Goal: Task Accomplishment & Management: Complete application form

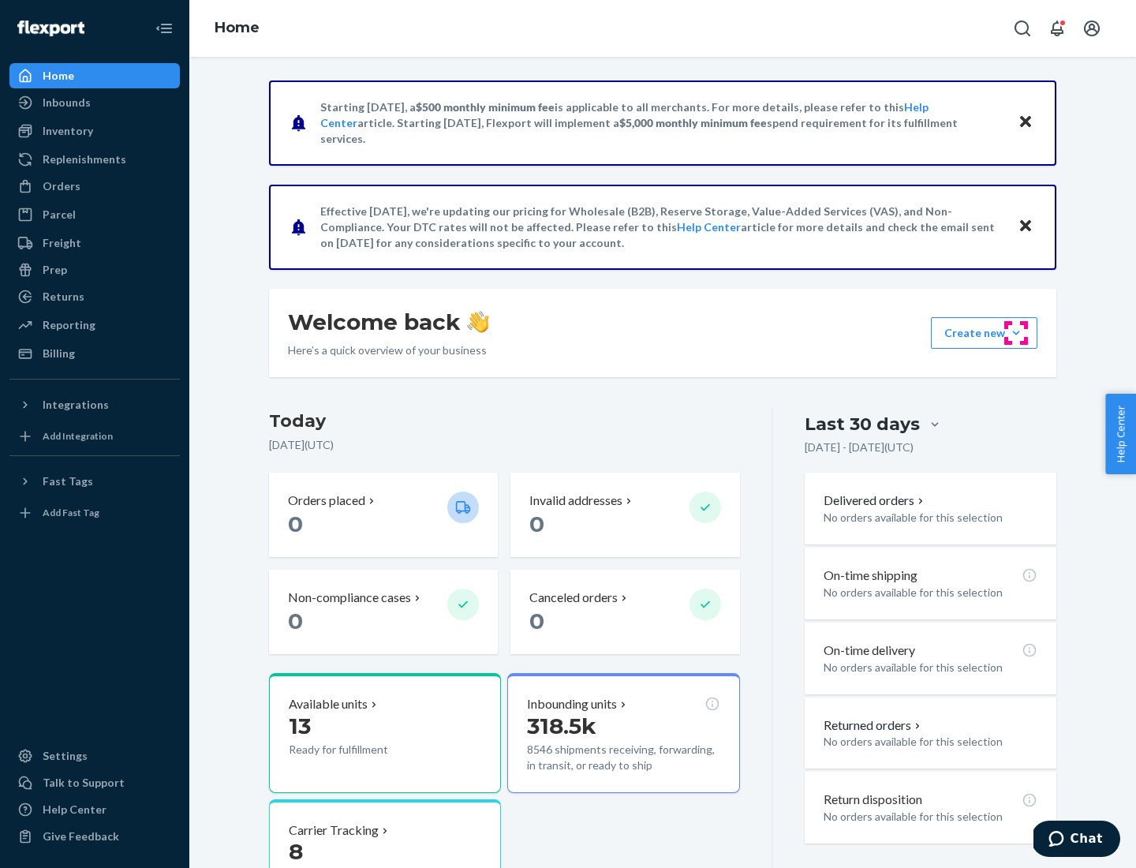
click at [1016, 333] on button "Create new Create new inbound Create new order Create new product" at bounding box center [984, 333] width 107 height 32
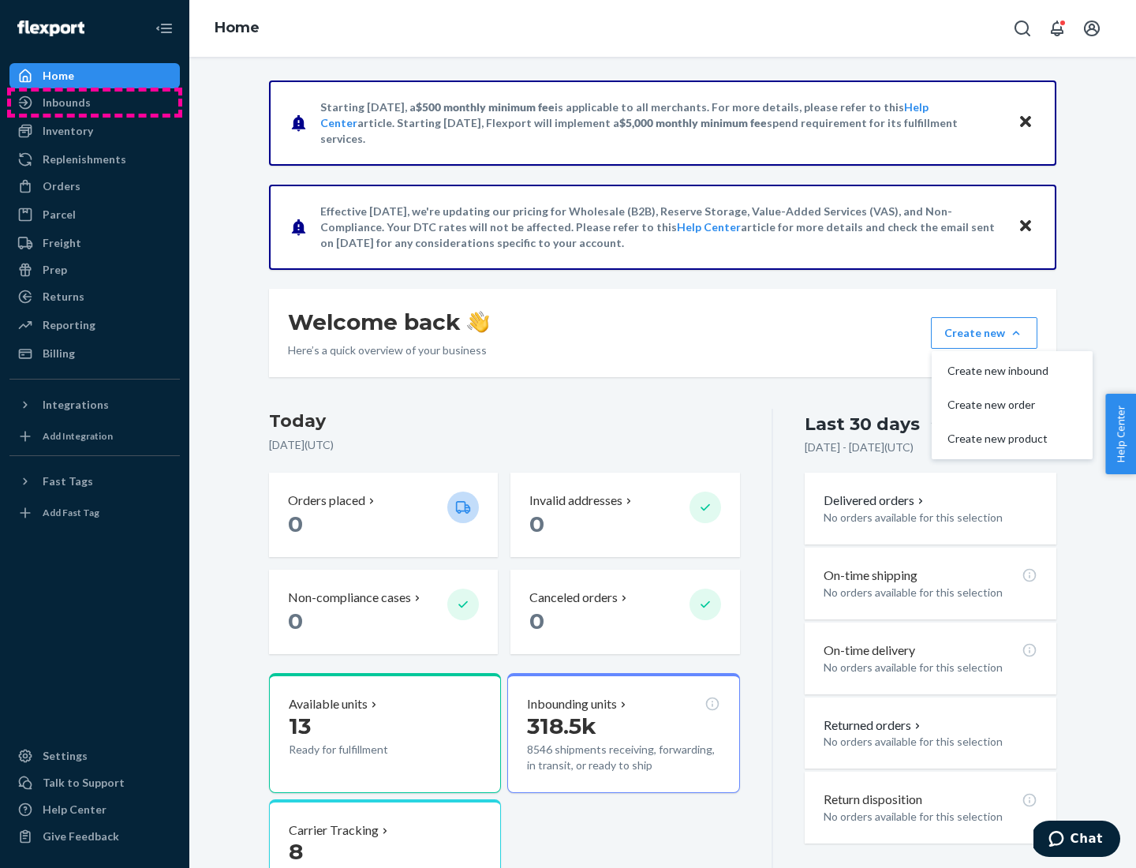
click at [95, 103] on div "Inbounds" at bounding box center [94, 103] width 167 height 22
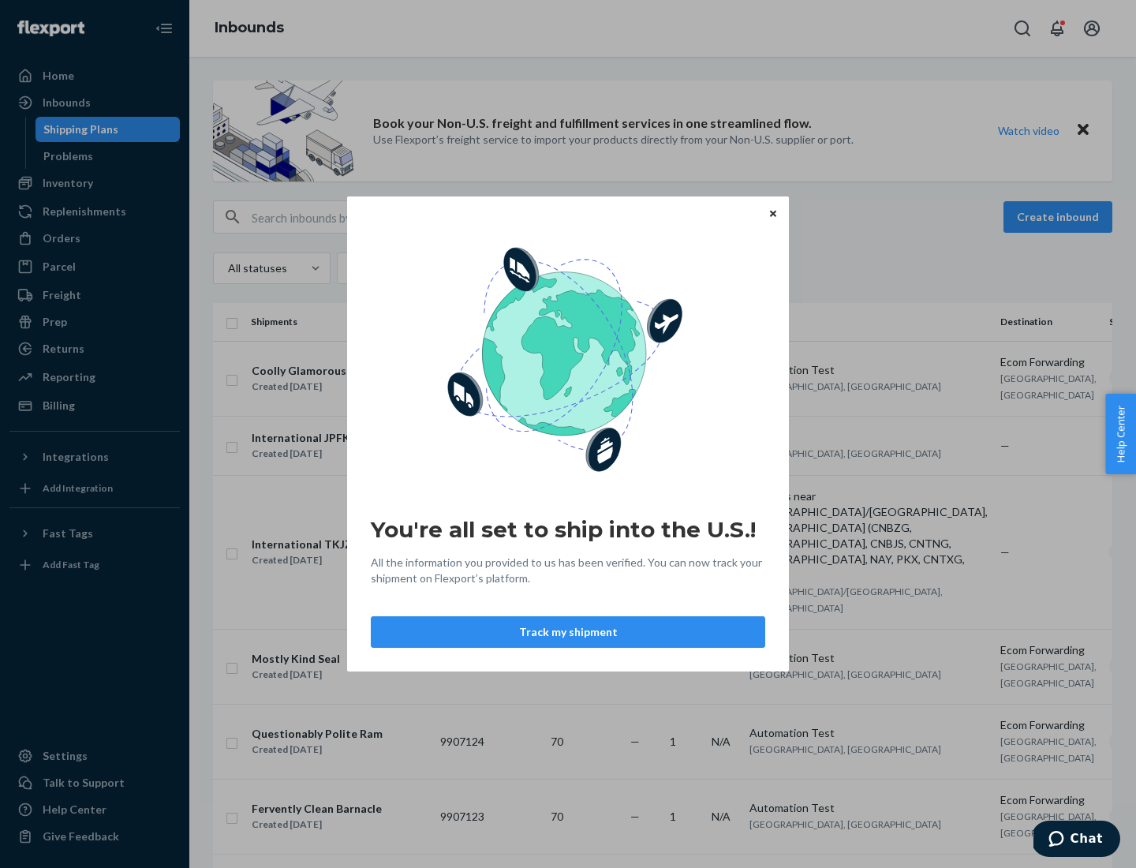
click at [95, 183] on div "You're all set to ship into the U.S.! All the information you provided to us ha…" at bounding box center [568, 434] width 1136 height 868
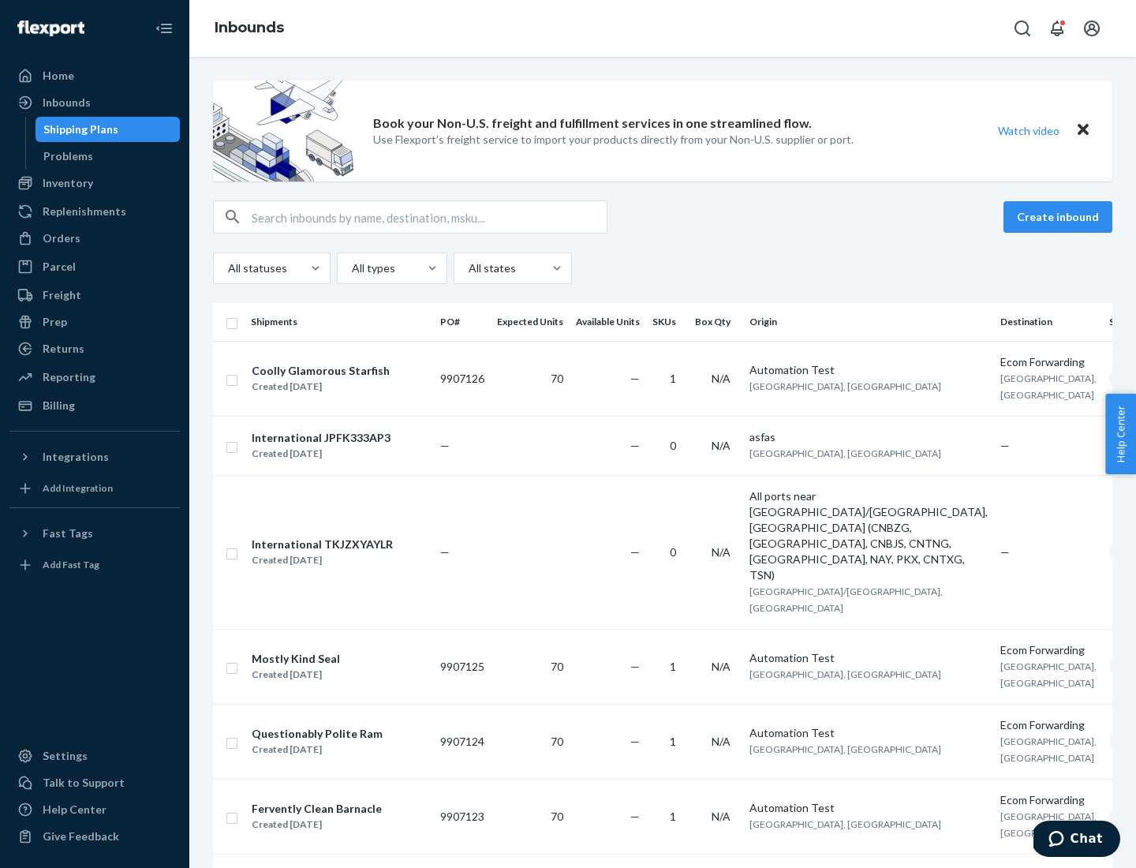
click at [663, 28] on div "Inbounds" at bounding box center [662, 28] width 947 height 57
click at [663, 268] on div "All statuses All types All states" at bounding box center [662, 268] width 899 height 32
click at [78, 129] on div "Shipping Plans" at bounding box center [80, 129] width 75 height 16
click at [1060, 217] on button "Create inbound" at bounding box center [1058, 217] width 109 height 32
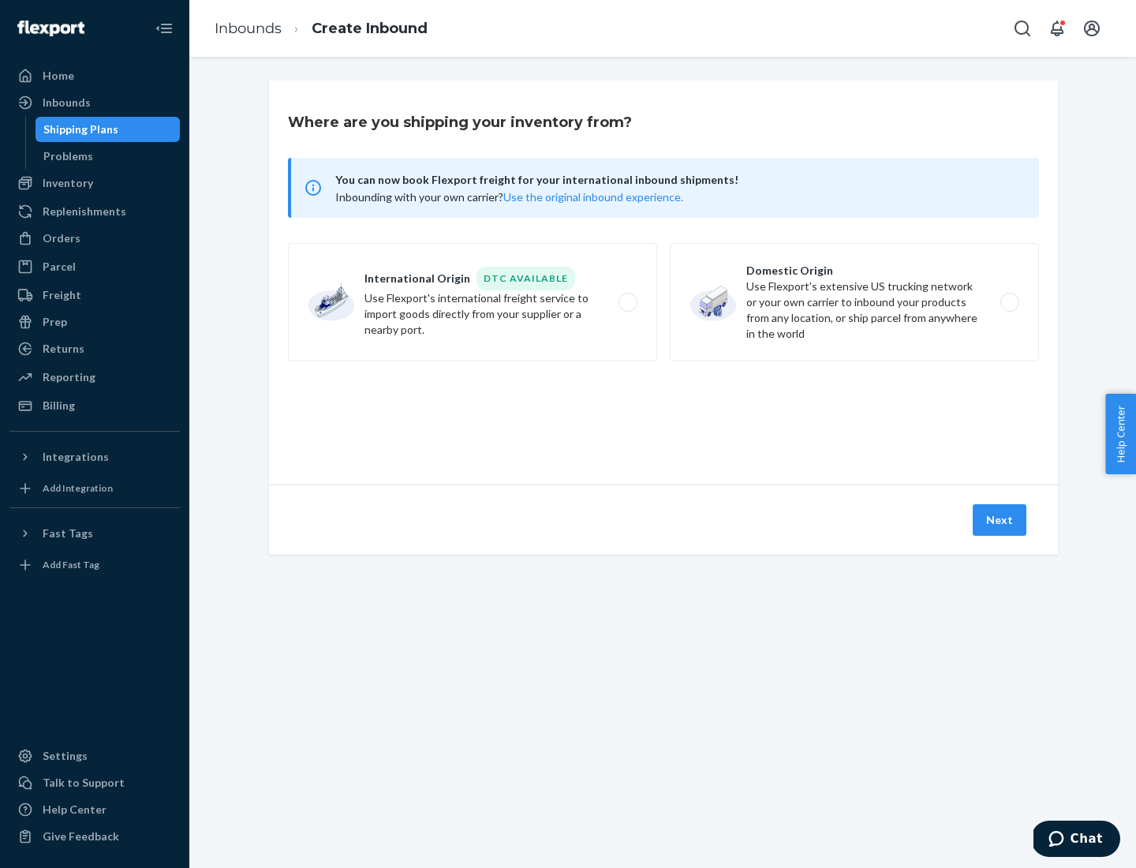
click at [473, 302] on label "International Origin DTC Available Use Flexport's international freight service…" at bounding box center [472, 302] width 369 height 118
click at [627, 302] on input "International Origin DTC Available Use Flexport's international freight service…" at bounding box center [632, 302] width 10 height 10
radio input "true"
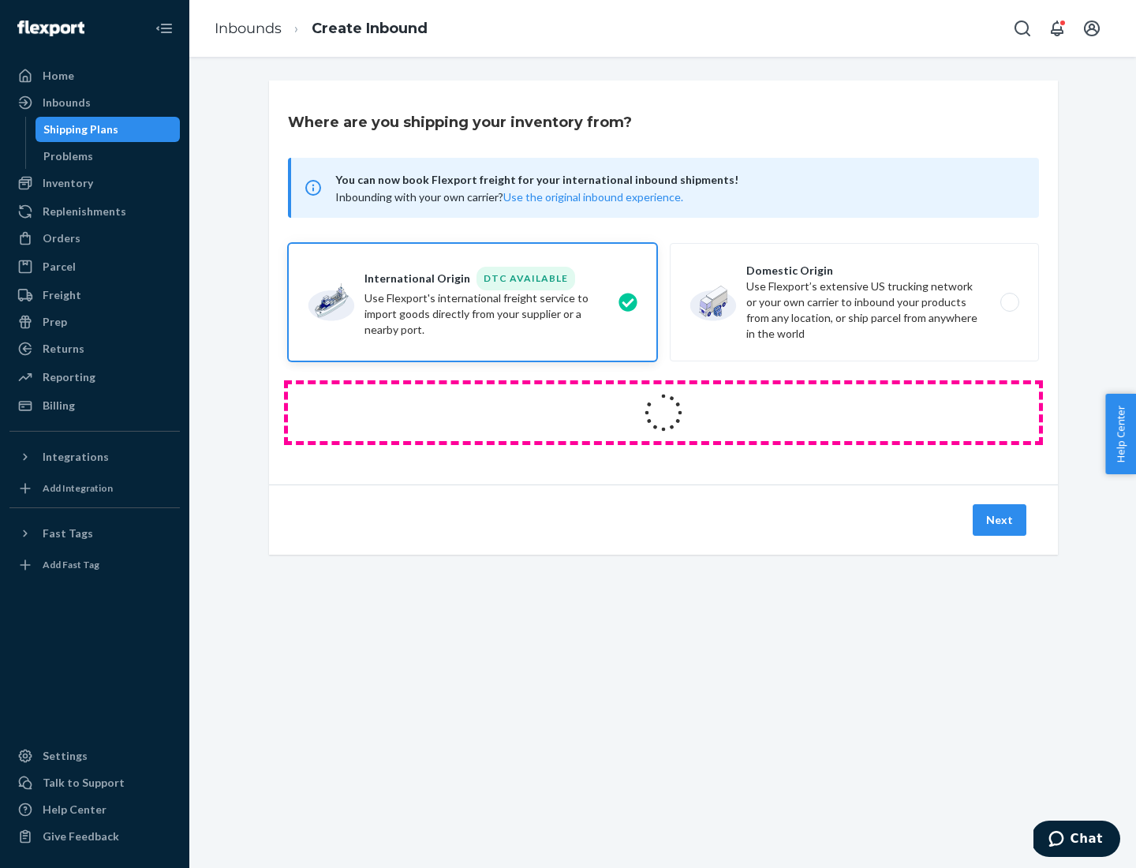
click at [664, 413] on icon at bounding box center [664, 413] width 62 height 62
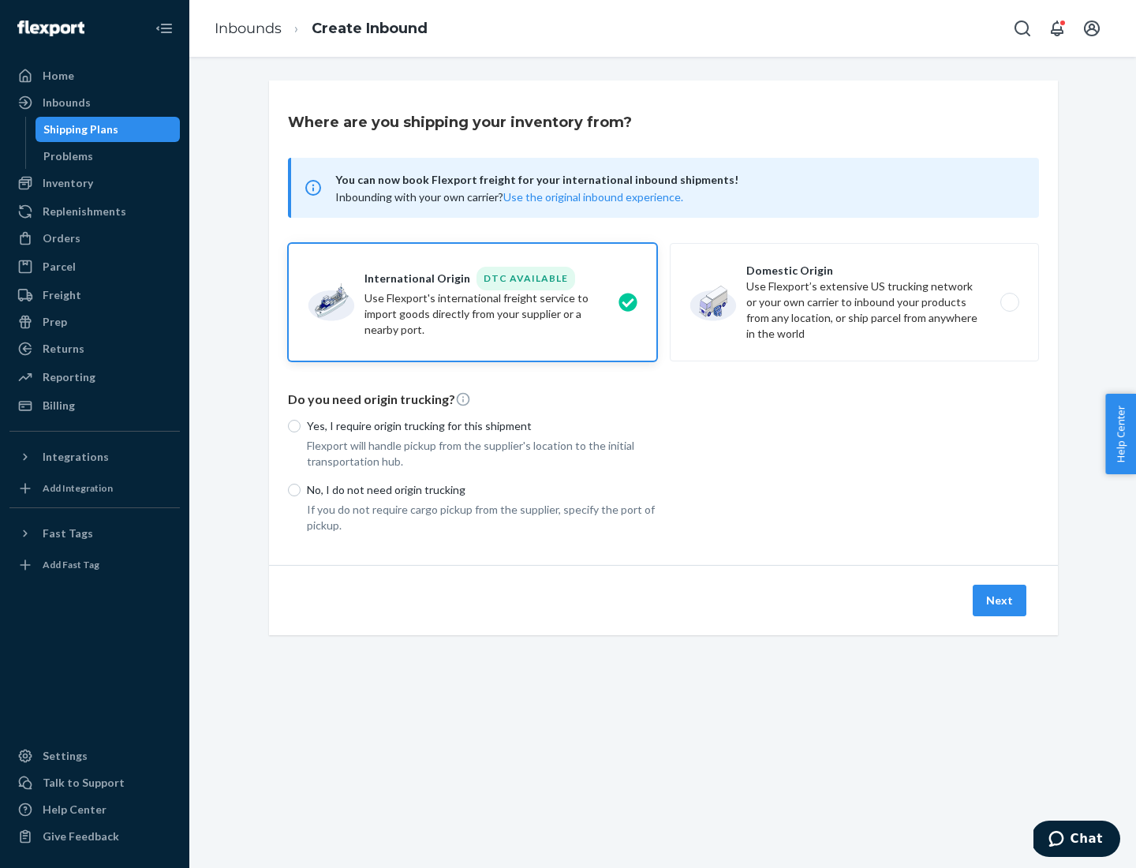
click at [482, 425] on p "Yes, I require origin trucking for this shipment" at bounding box center [482, 426] width 350 height 16
click at [301, 425] on input "Yes, I require origin trucking for this shipment" at bounding box center [294, 426] width 13 height 13
radio input "true"
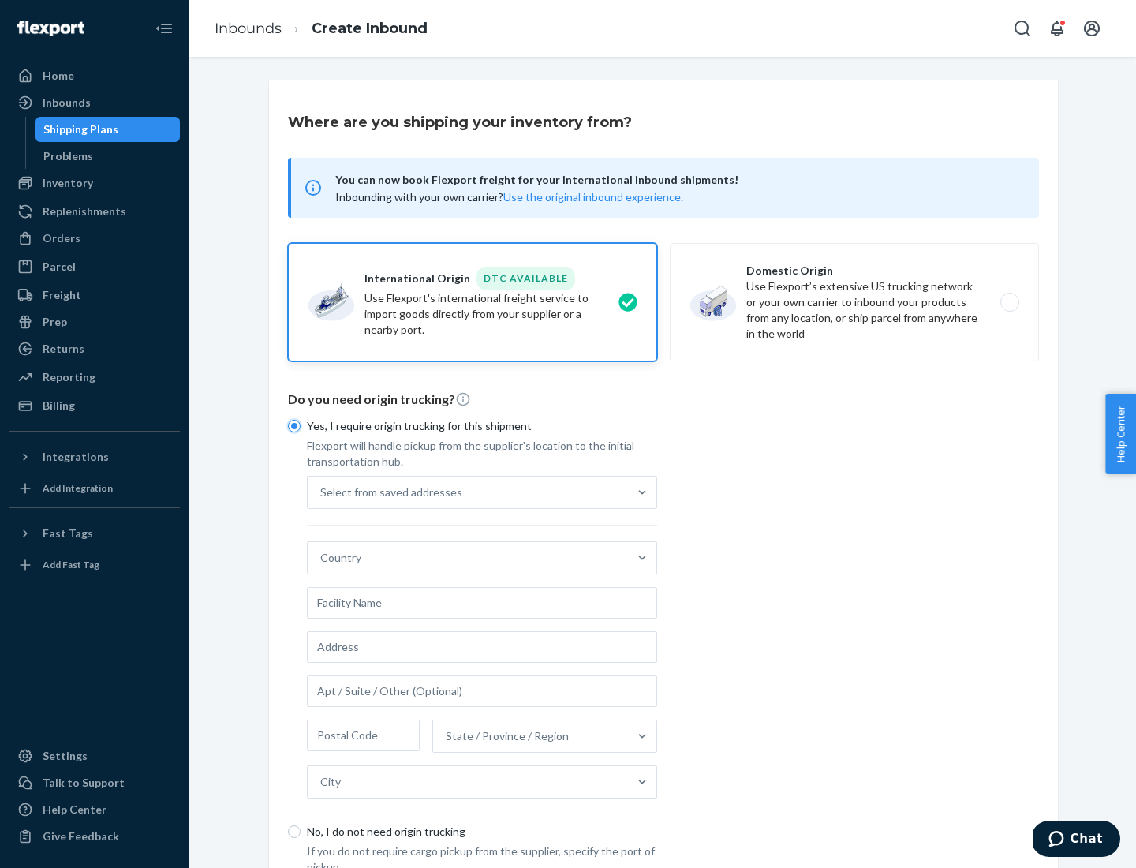
scroll to position [30, 0]
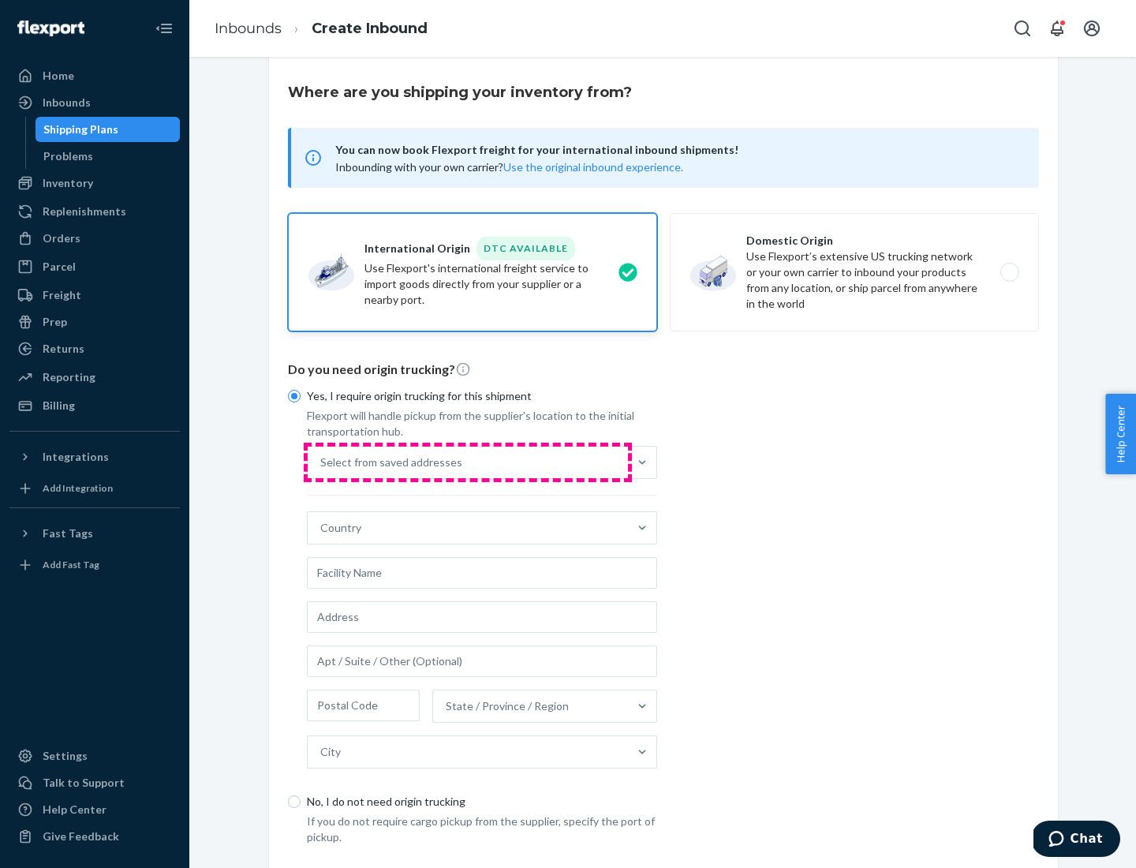
click at [468, 462] on div "Select from saved addresses" at bounding box center [468, 463] width 320 height 32
click at [322, 462] on input "Select from saved addresses" at bounding box center [321, 462] width 2 height 16
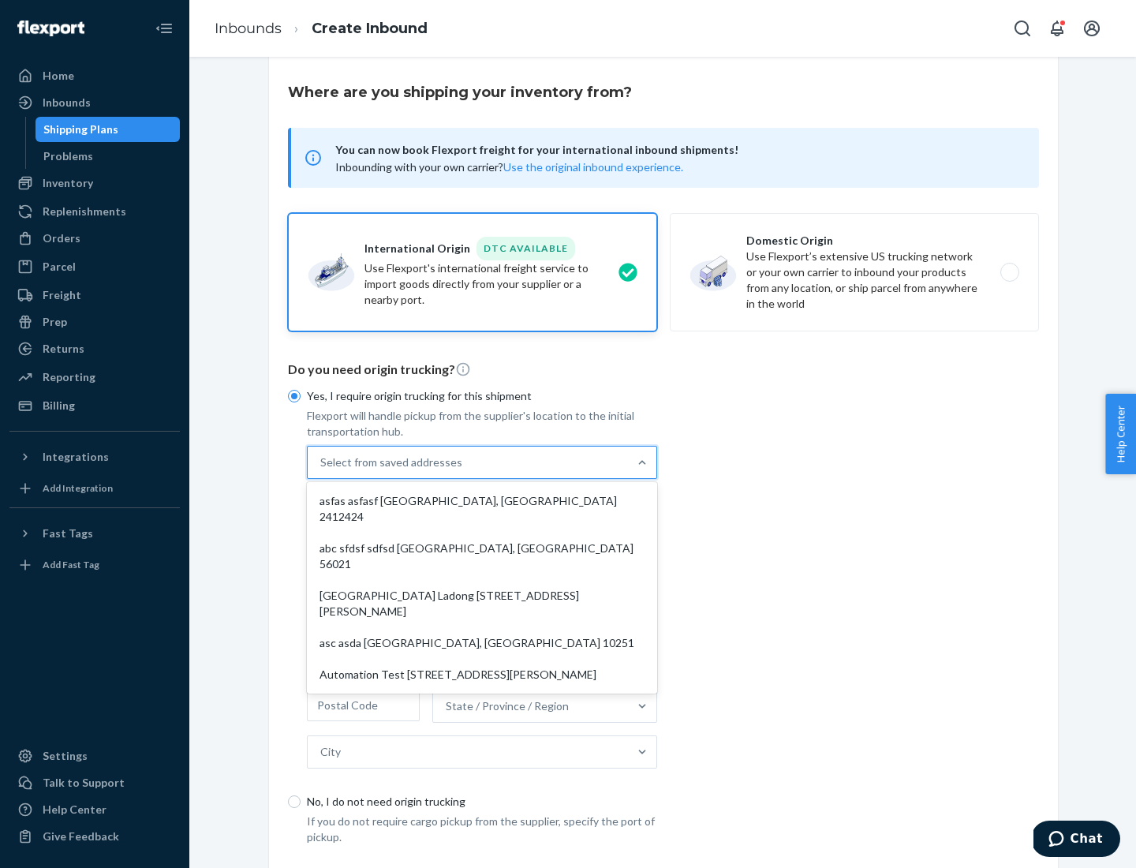
scroll to position [69, 0]
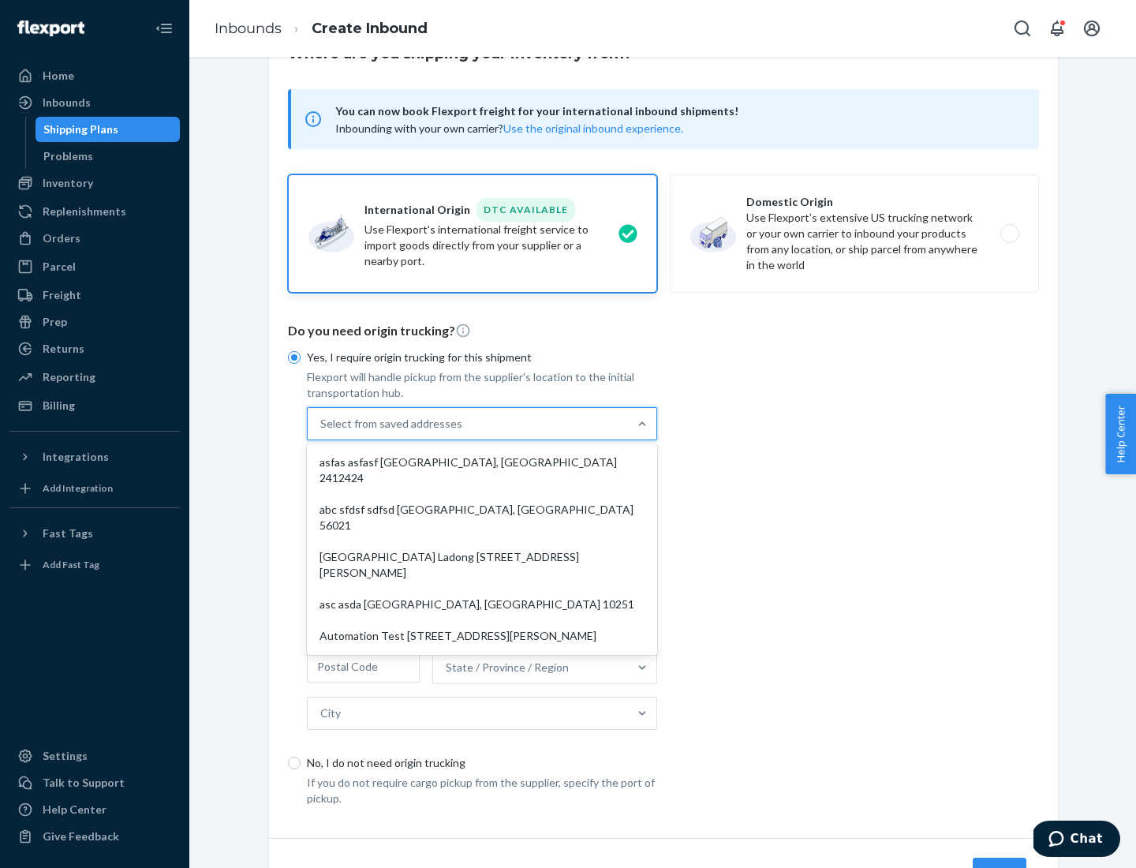
click at [482, 462] on div "asfas asfasf [GEOGRAPHIC_DATA], [GEOGRAPHIC_DATA] 2412424" at bounding box center [482, 470] width 344 height 47
click at [322, 432] on input "option asfas asfasf [GEOGRAPHIC_DATA], [GEOGRAPHIC_DATA] 2412424 focused, 1 of …" at bounding box center [321, 424] width 2 height 16
type input "asfas"
type input "asfasf"
type input "2412424"
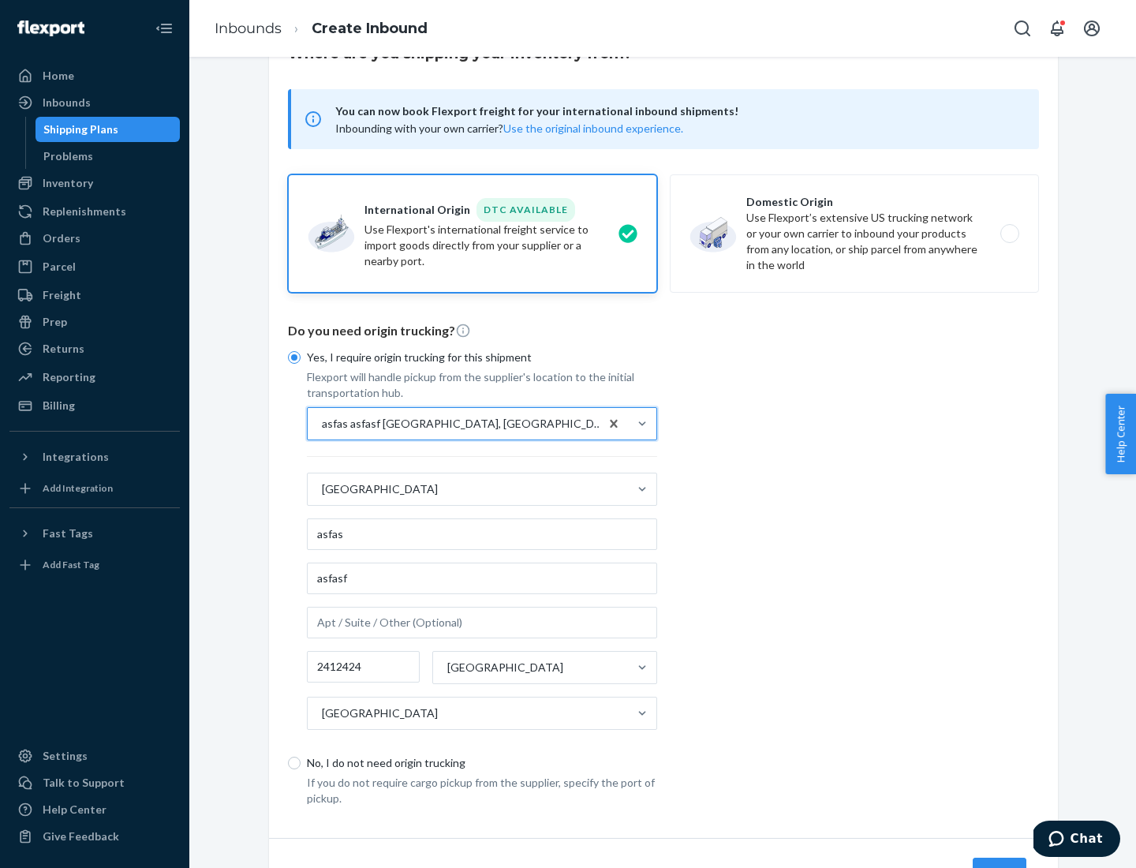
scroll to position [147, 0]
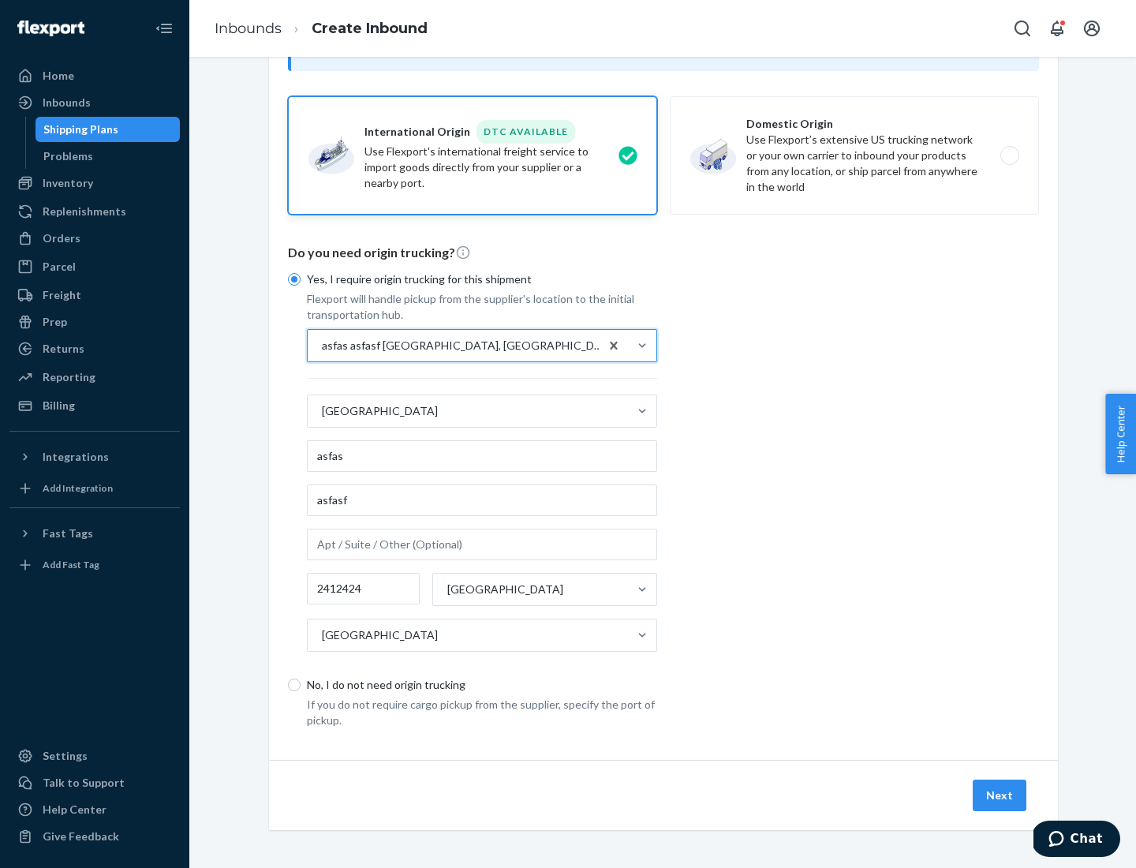
click at [1000, 794] on button "Next" at bounding box center [1000, 795] width 54 height 32
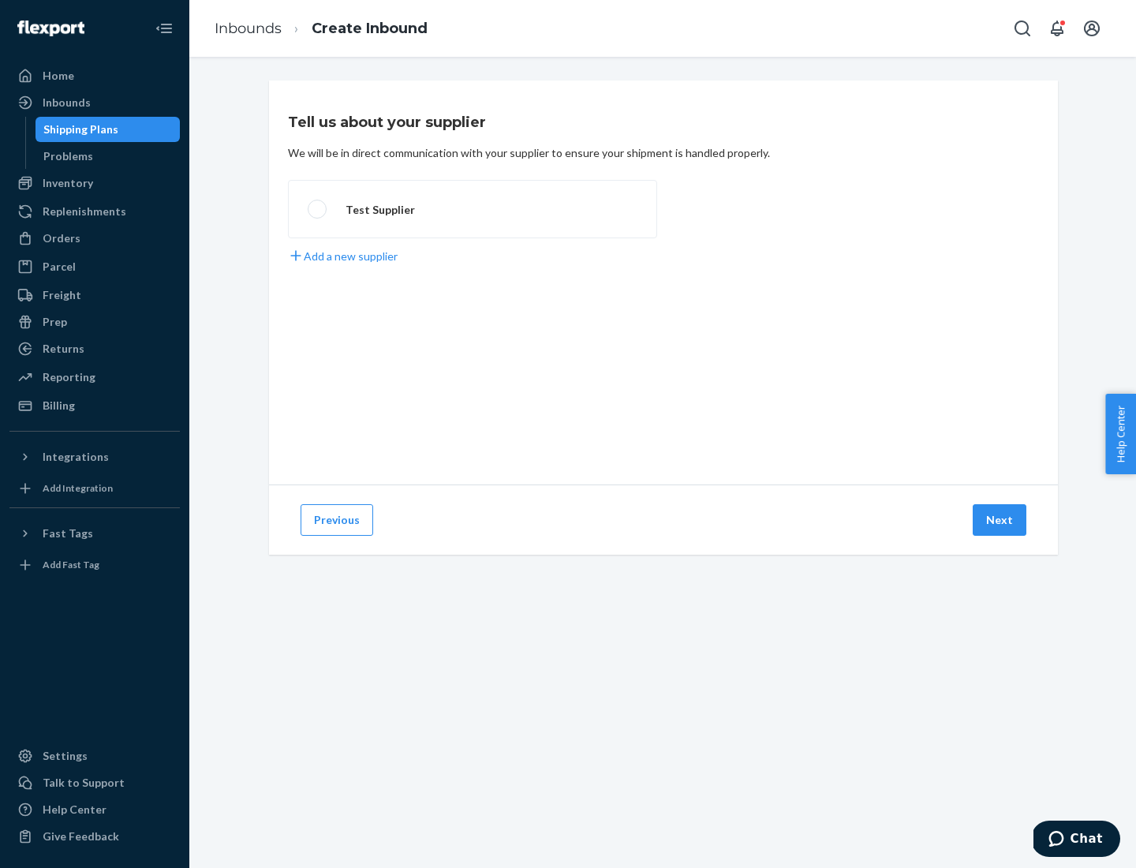
click at [473, 209] on label "Test Supplier" at bounding box center [472, 209] width 369 height 58
click at [318, 209] on input "Test Supplier" at bounding box center [313, 209] width 10 height 10
radio input "true"
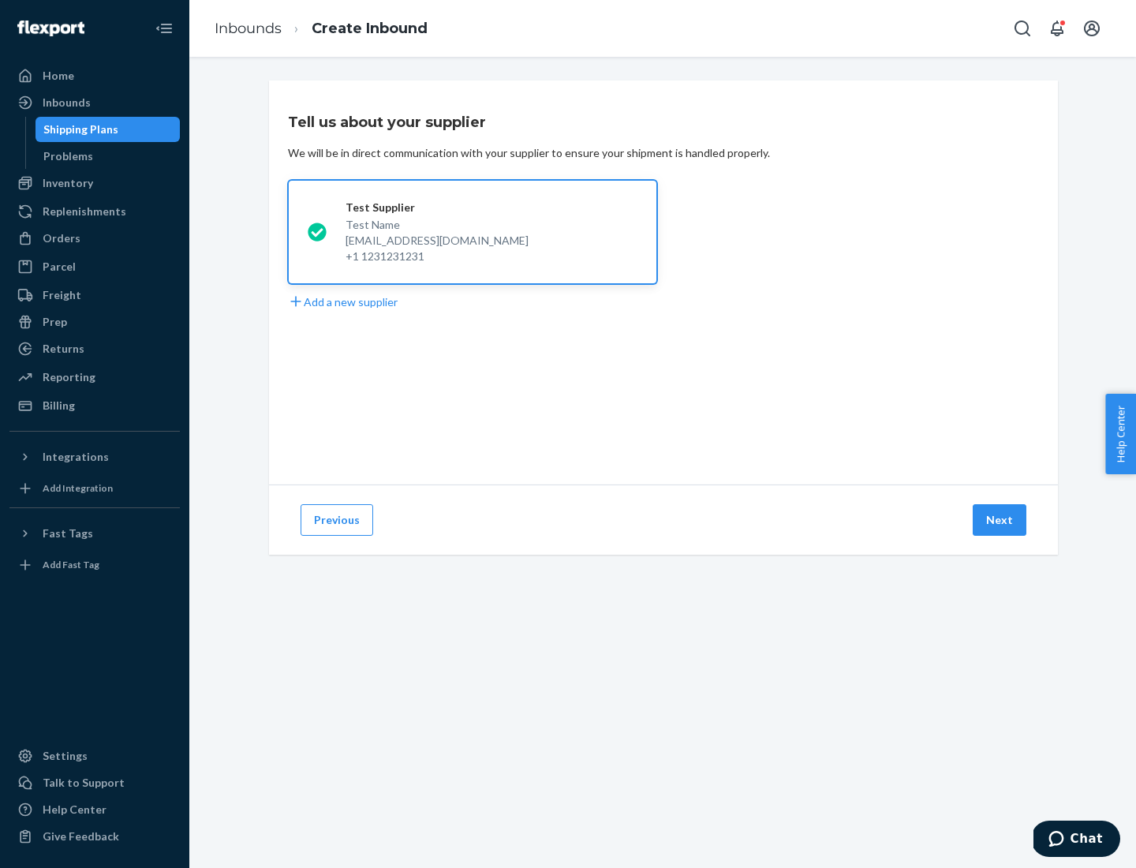
click at [1000, 520] on button "Next" at bounding box center [1000, 520] width 54 height 32
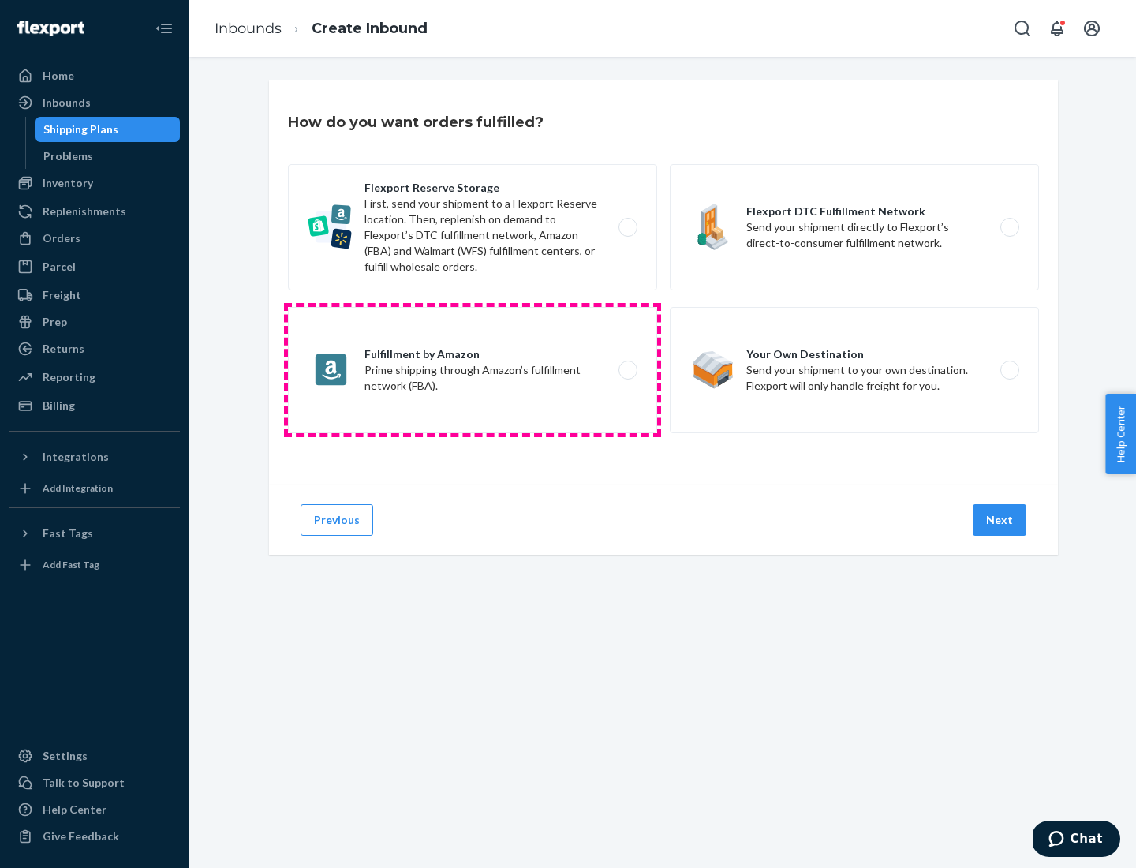
click at [473, 370] on label "Fulfillment by Amazon Prime shipping through Amazon’s fulfillment network (FBA)." at bounding box center [472, 370] width 369 height 126
click at [627, 370] on input "Fulfillment by Amazon Prime shipping through Amazon’s fulfillment network (FBA)." at bounding box center [632, 370] width 10 height 10
radio input "true"
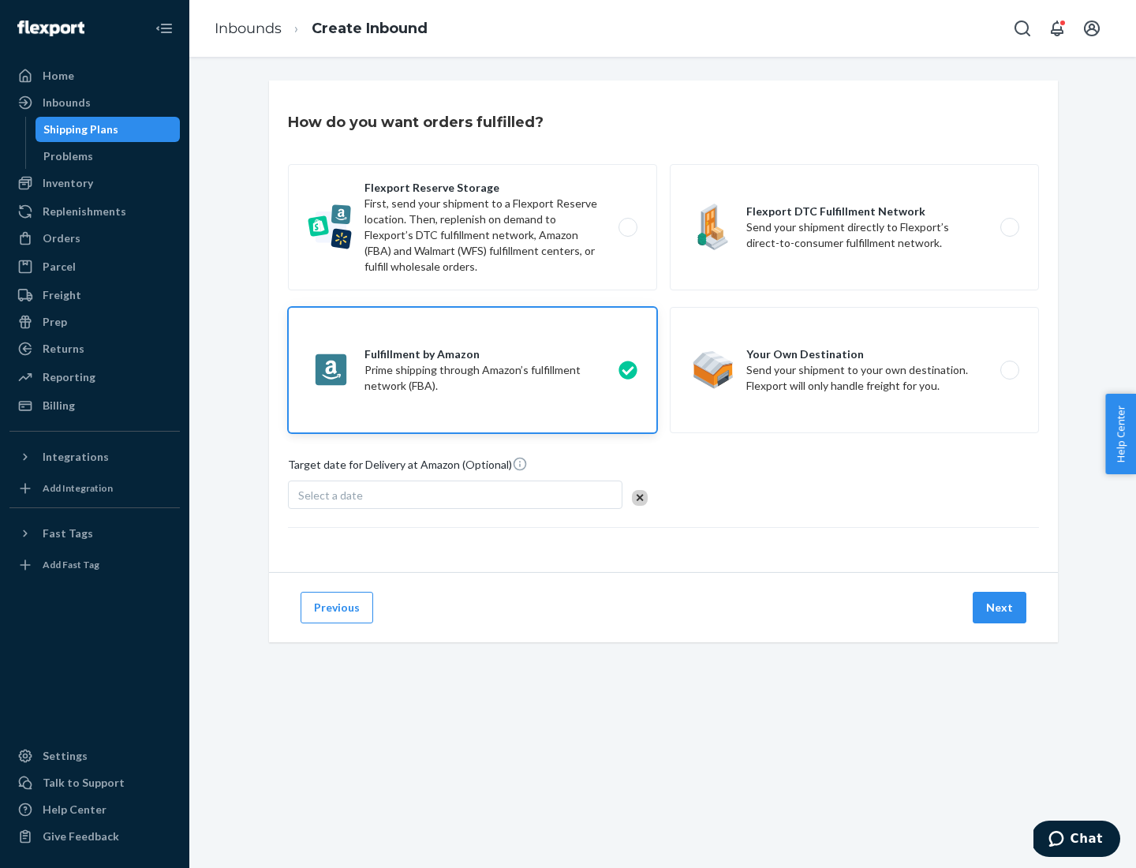
click at [1000, 607] on button "Next" at bounding box center [1000, 608] width 54 height 32
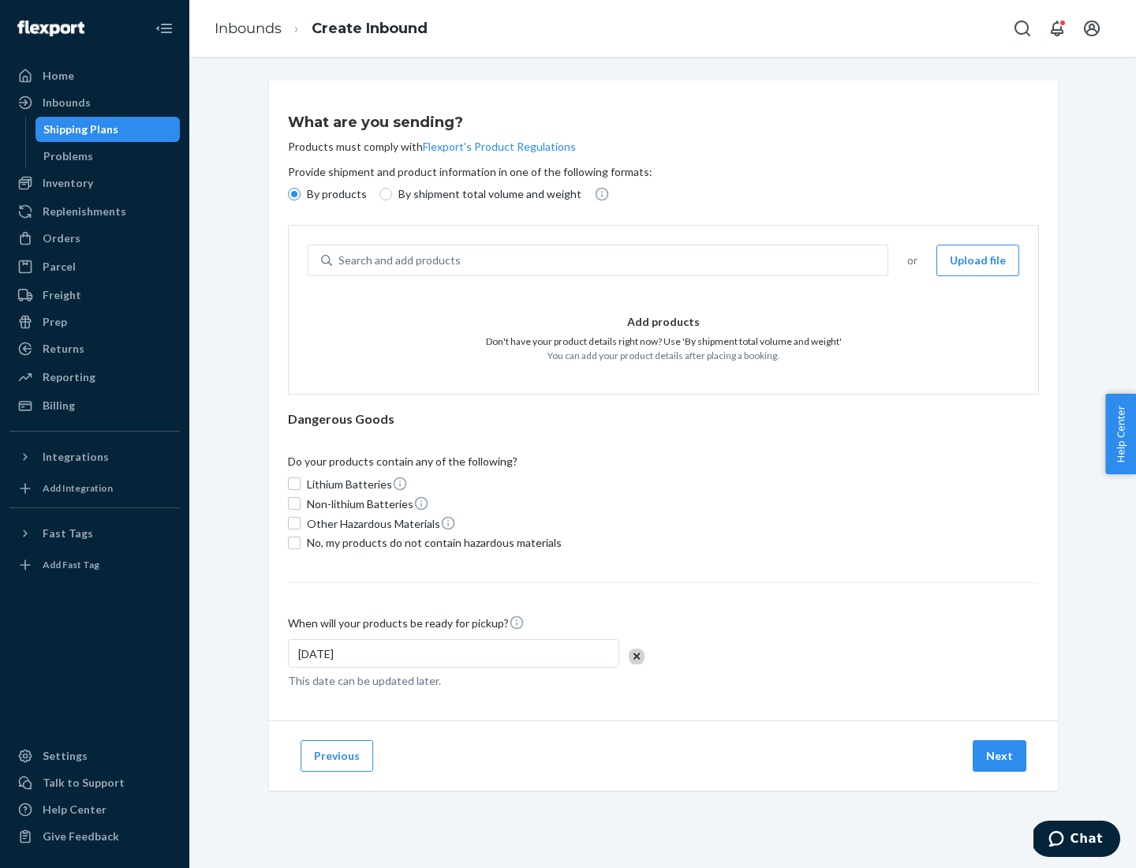
click at [485, 194] on p "By shipment total volume and weight" at bounding box center [489, 194] width 183 height 16
click at [392, 194] on input "By shipment total volume and weight" at bounding box center [385, 194] width 13 height 13
radio input "true"
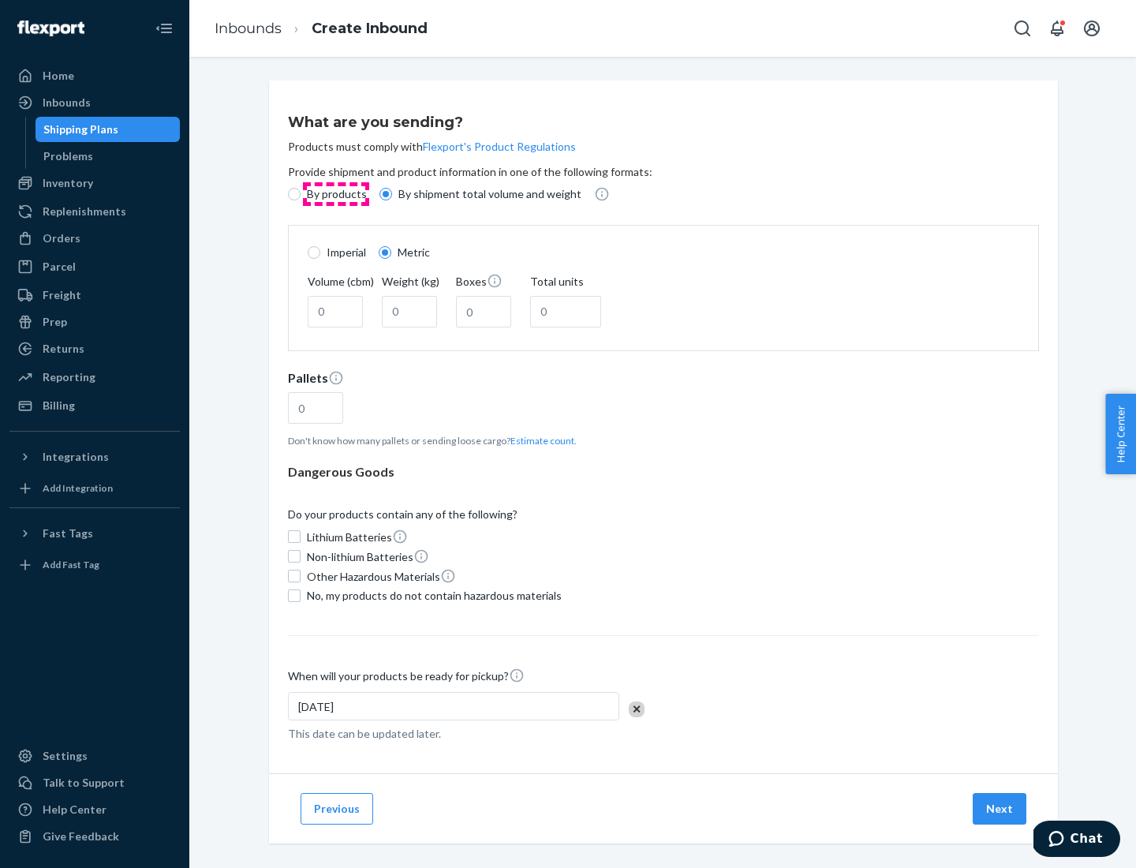
click at [335, 194] on p "By products" at bounding box center [337, 194] width 60 height 16
click at [301, 194] on input "By products" at bounding box center [294, 194] width 13 height 13
radio input "true"
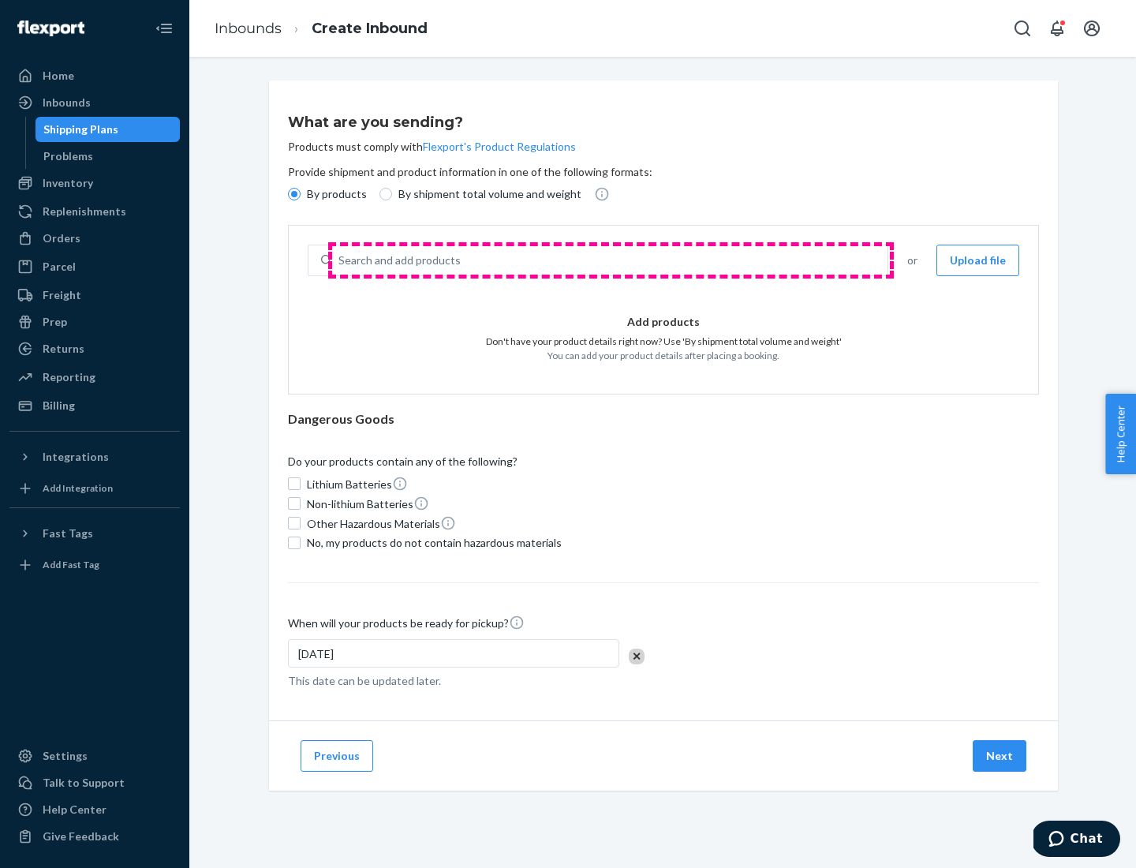
click at [611, 260] on div "Search and add products" at bounding box center [609, 260] width 555 height 28
click at [340, 260] on input "Search and add products" at bounding box center [339, 260] width 2 height 16
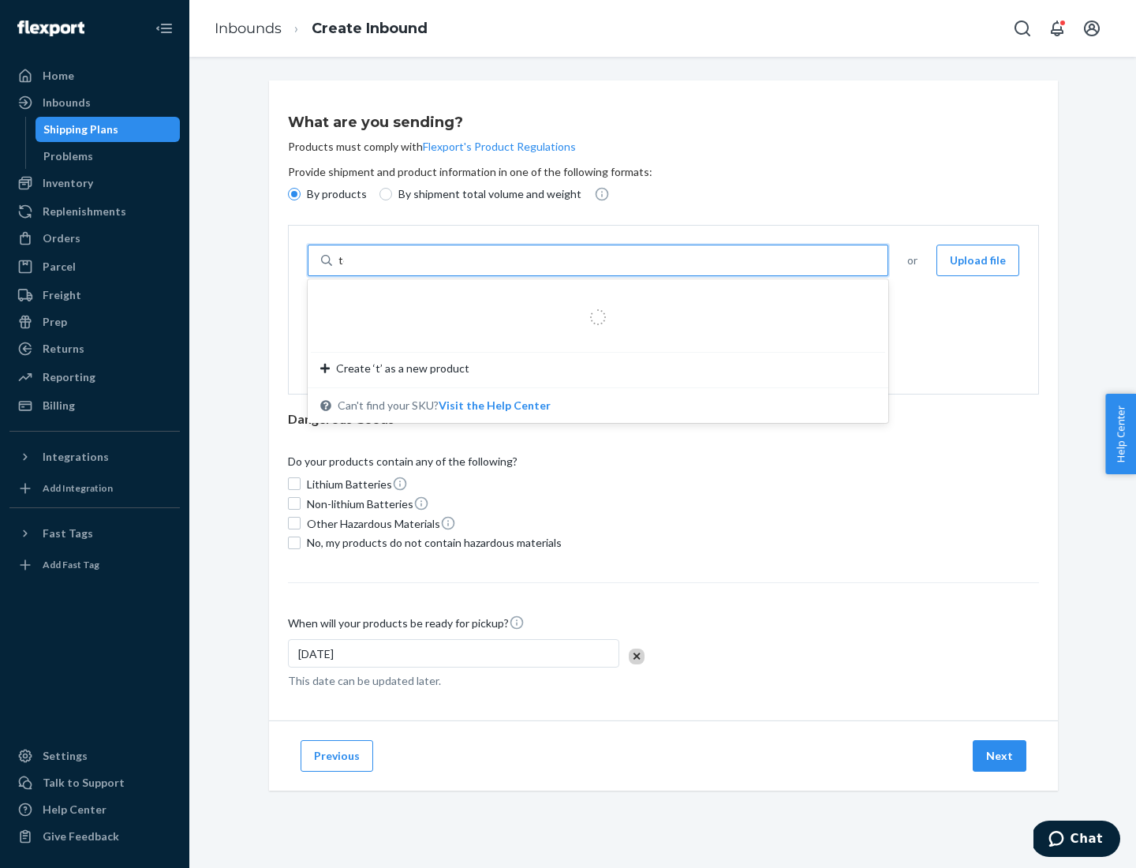
type input "test"
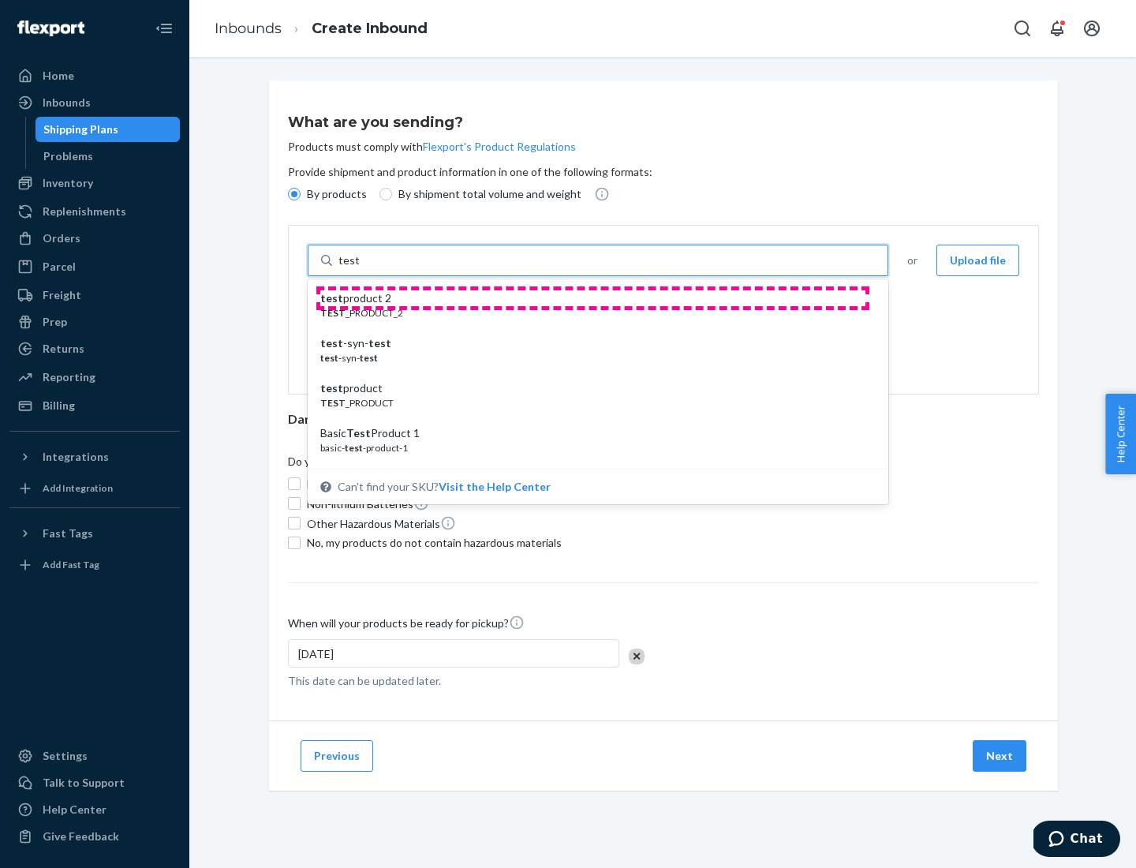
click at [592, 298] on div "test product 2" at bounding box center [591, 298] width 543 height 16
click at [359, 268] on input "test" at bounding box center [348, 260] width 21 height 16
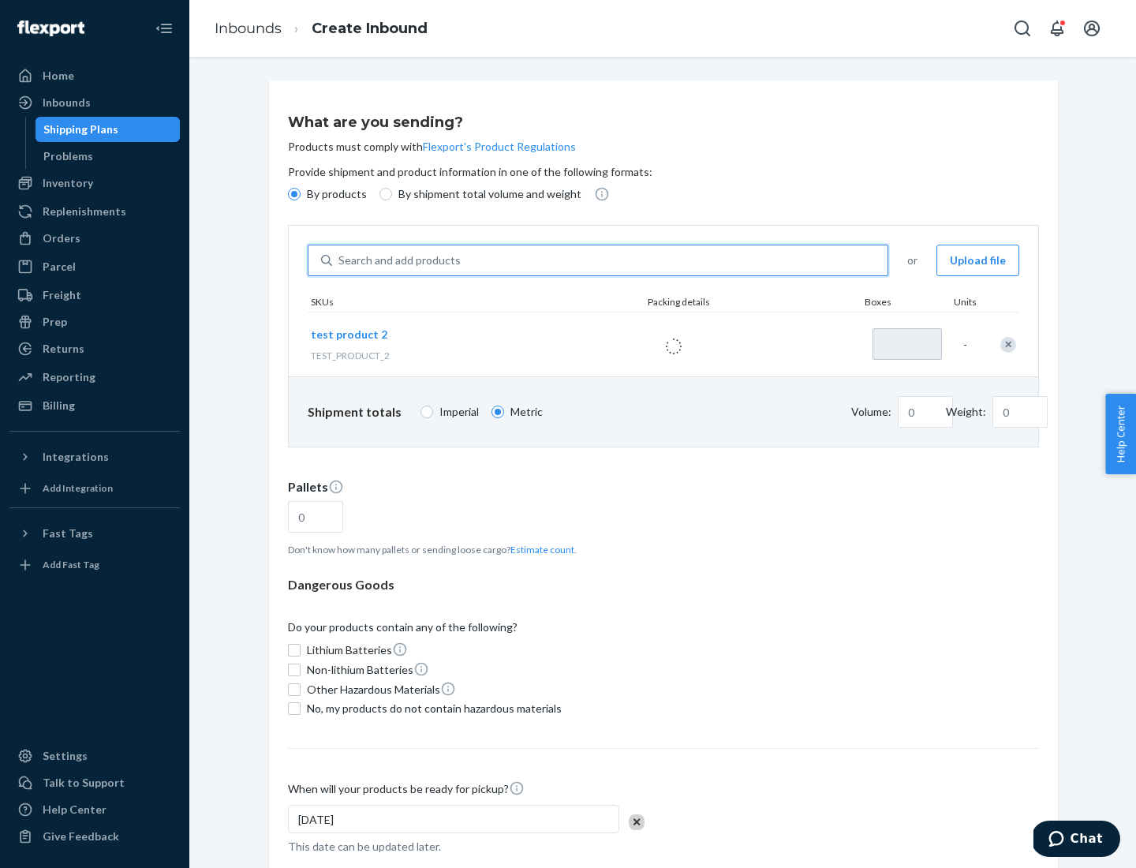
type input "1"
type input "0.02"
type input "22.23"
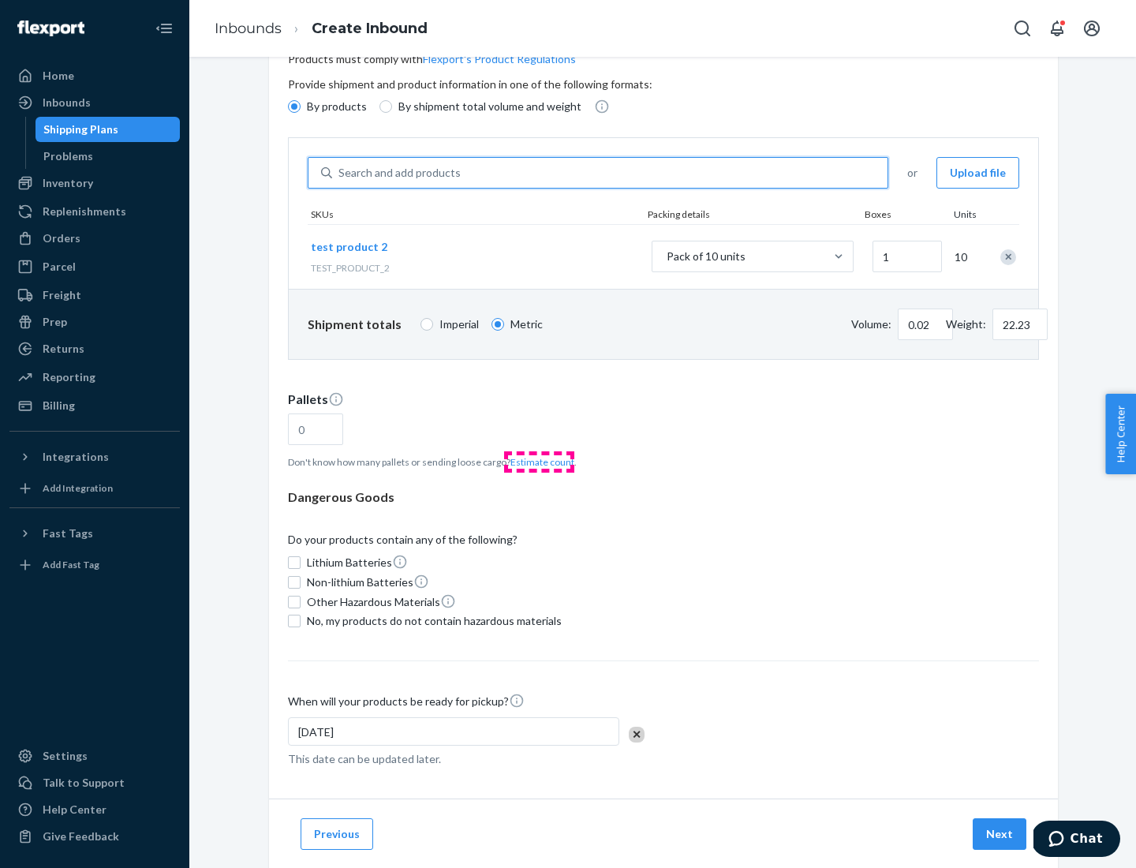
click at [539, 462] on button "Estimate count" at bounding box center [542, 461] width 64 height 13
type input "1"
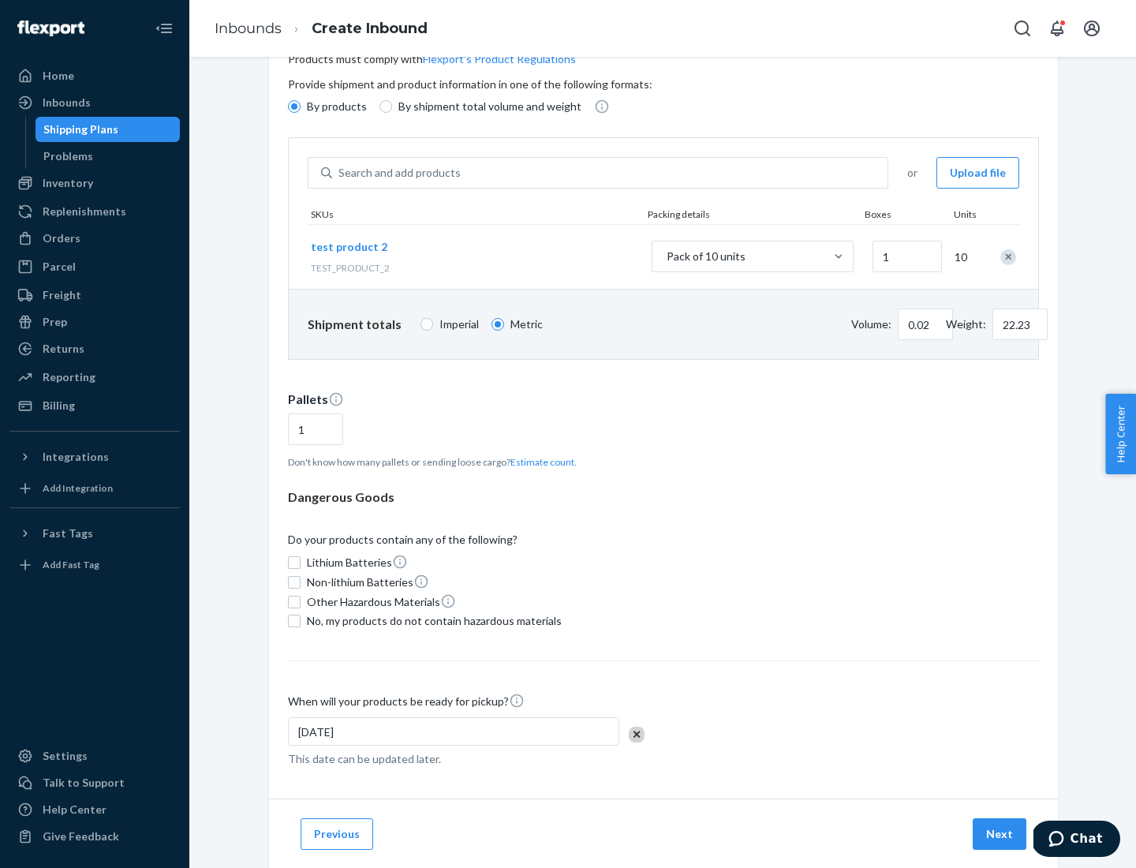
scroll to position [126, 0]
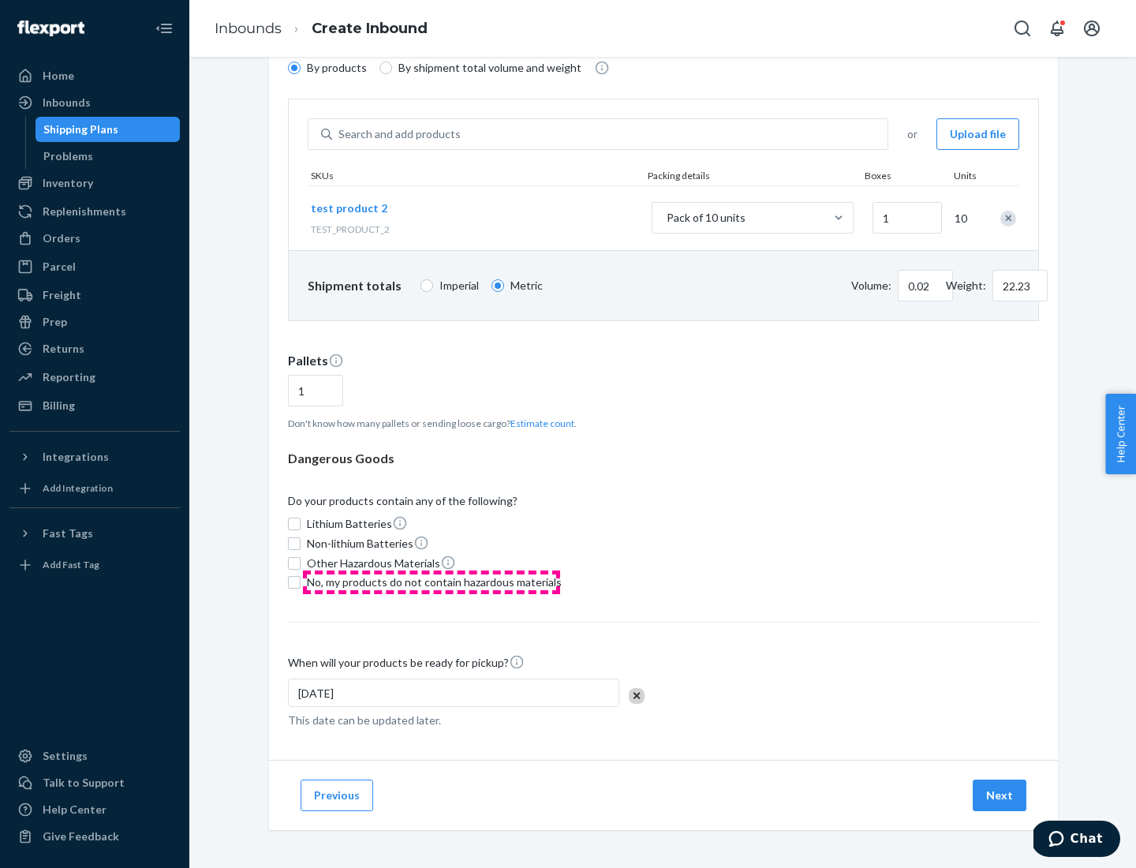
click at [432, 582] on span "No, my products do not contain hazardous materials" at bounding box center [434, 582] width 255 height 16
click at [301, 582] on input "No, my products do not contain hazardous materials" at bounding box center [294, 582] width 13 height 13
checkbox input "true"
click at [1000, 795] on button "Next" at bounding box center [1000, 795] width 54 height 32
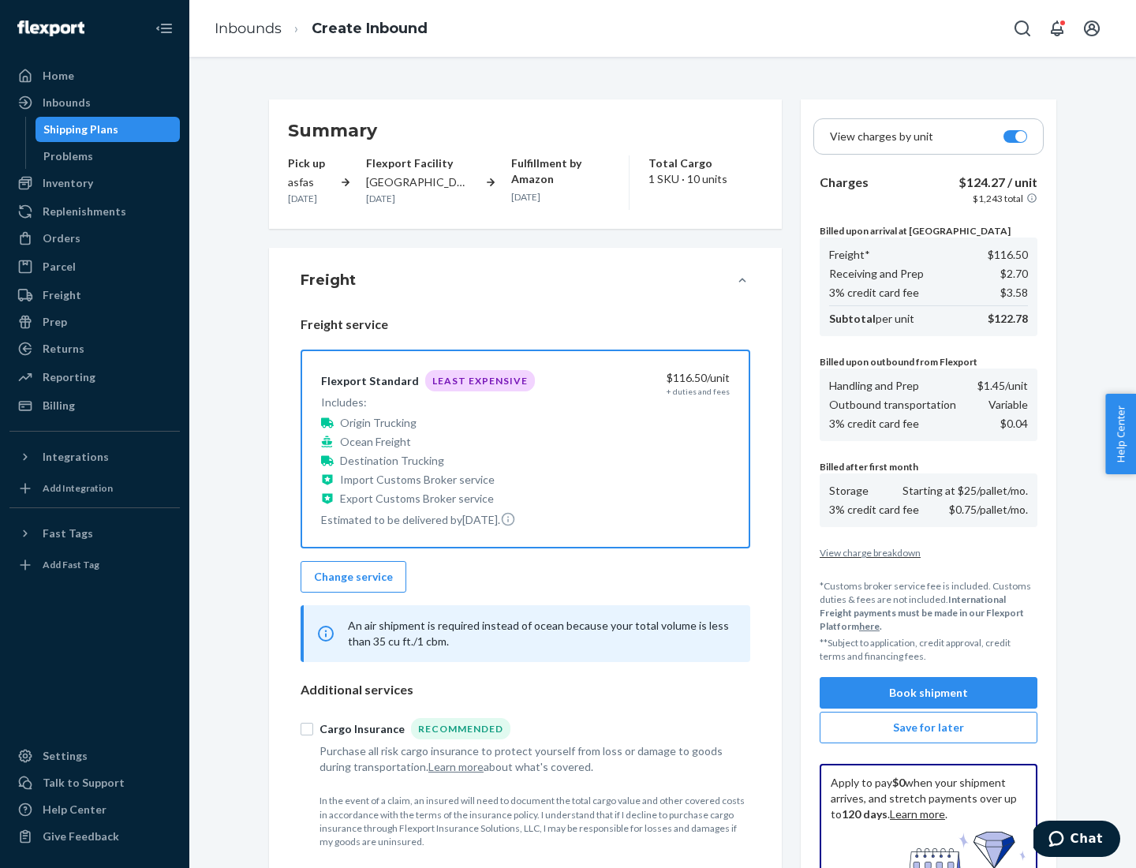
scroll to position [230, 0]
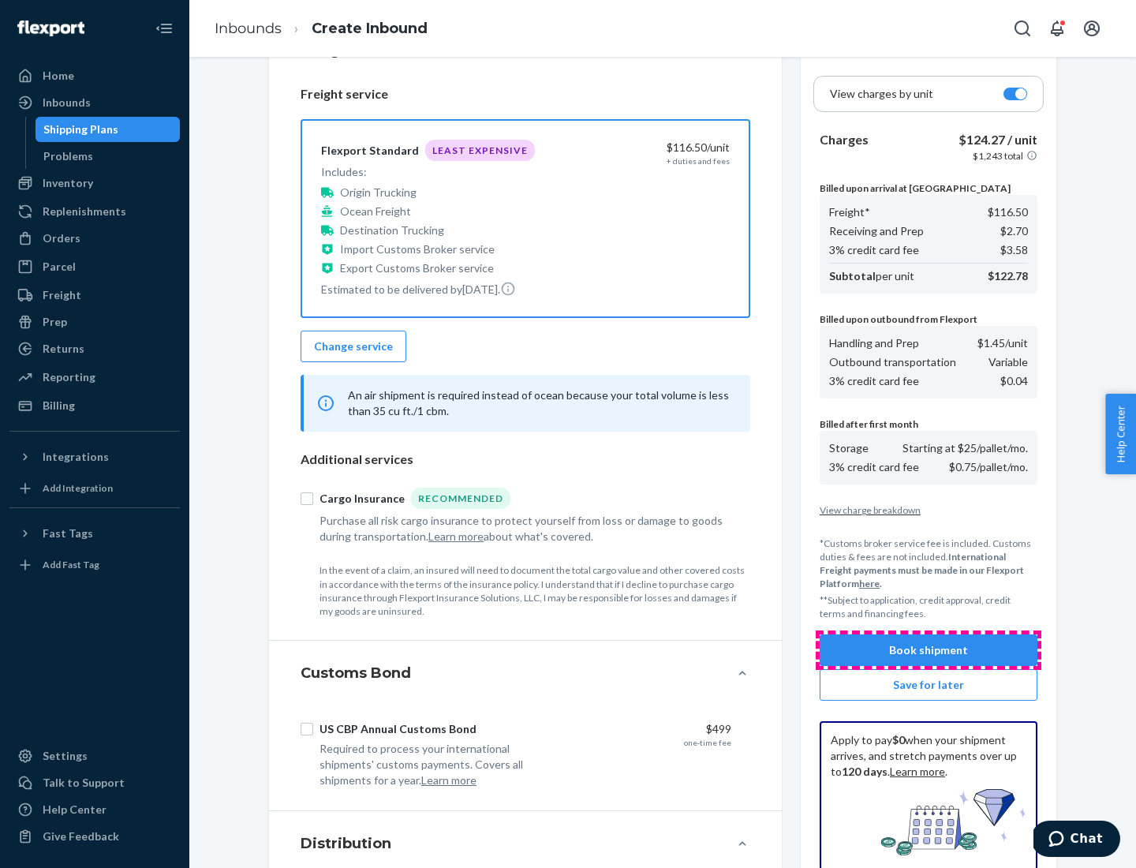
click at [929, 650] on button "Book shipment" at bounding box center [929, 650] width 218 height 32
